Goal: Use online tool/utility: Utilize a website feature to perform a specific function

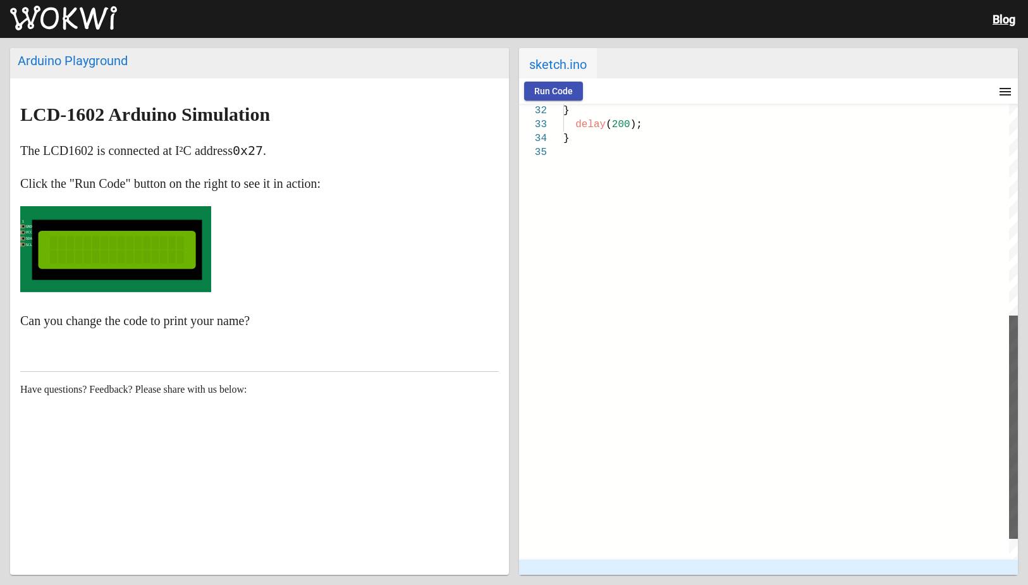
click at [1017, 427] on div at bounding box center [1013, 331] width 9 height 455
click at [1016, 432] on div at bounding box center [1013, 427] width 9 height 223
drag, startPoint x: 1010, startPoint y: 404, endPoint x: 1011, endPoint y: 438, distance: 33.5
click at [1011, 438] on div at bounding box center [1013, 447] width 9 height 223
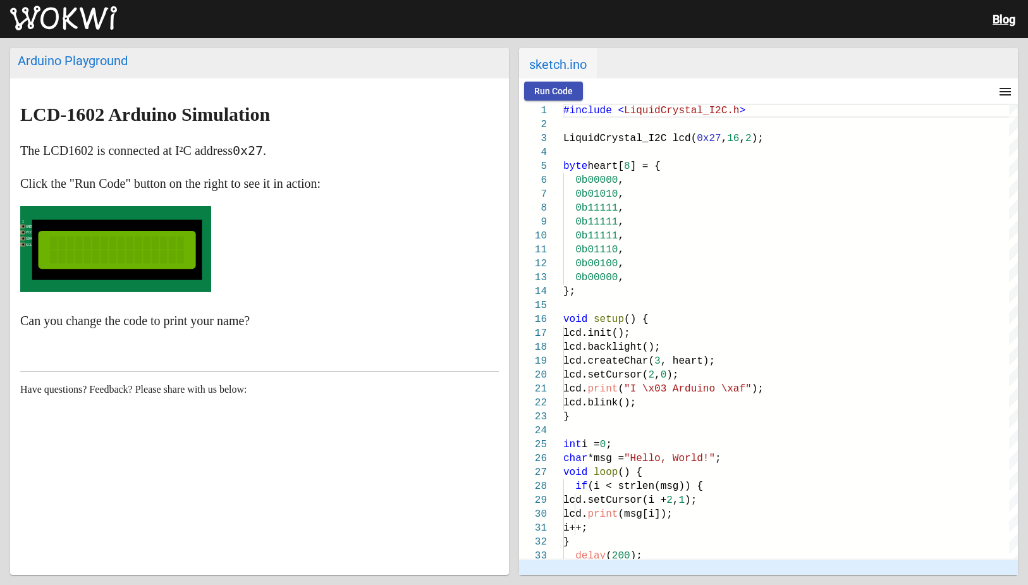
click at [557, 89] on span "Run Code" at bounding box center [553, 91] width 39 height 10
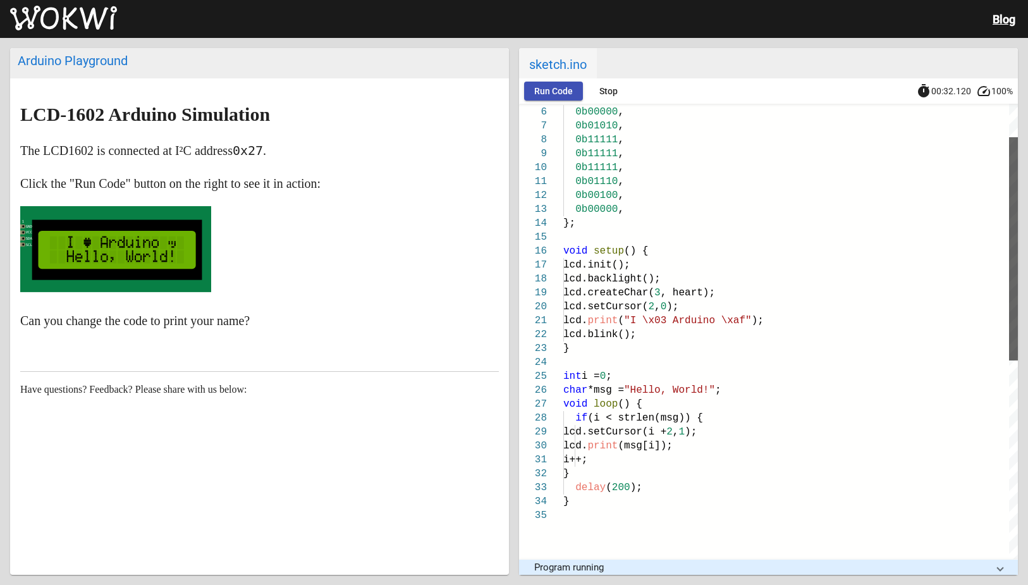
drag, startPoint x: 1014, startPoint y: 245, endPoint x: 1028, endPoint y: 279, distance: 36.3
click at [1028, 279] on html "Blog Arduino Playground LCD-1602 Arduino Simulation The LCD1602 is connected at…" at bounding box center [514, 292] width 1028 height 585
click at [608, 91] on span "Stop" at bounding box center [609, 91] width 18 height 10
drag, startPoint x: 637, startPoint y: 390, endPoint x: 661, endPoint y: 386, distance: 24.2
click at [661, 386] on span ""Hello, World!"" at bounding box center [669, 390] width 91 height 11
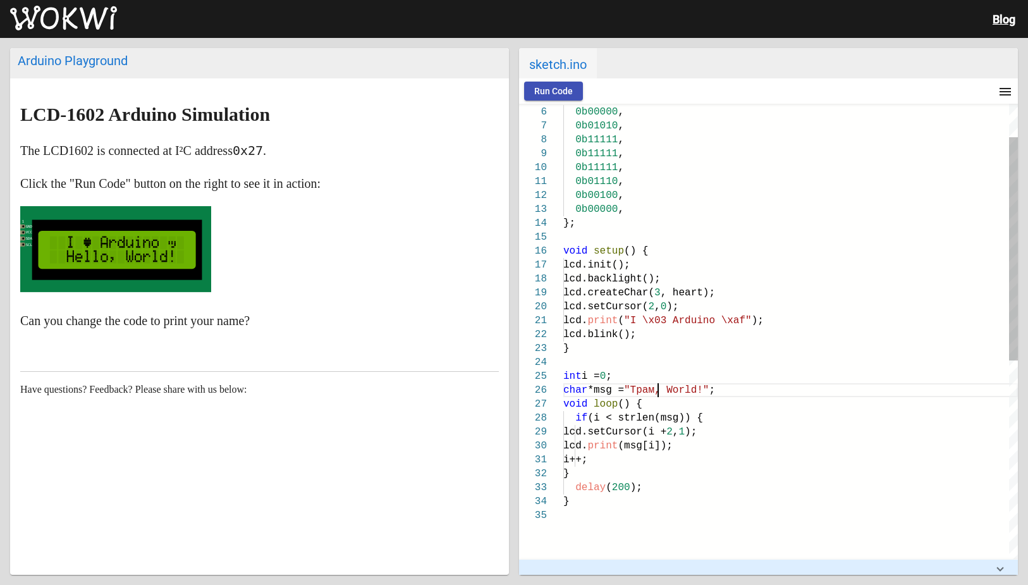
scroll to position [70, 100]
type textarea "lcd.print("I \x03 Arduino \xaf"); lcd.blink(); } int i = 0; char *msg = "Трамп,…"
click at [557, 90] on span "Run Code" at bounding box center [553, 91] width 39 height 10
